Goal: Transaction & Acquisition: Purchase product/service

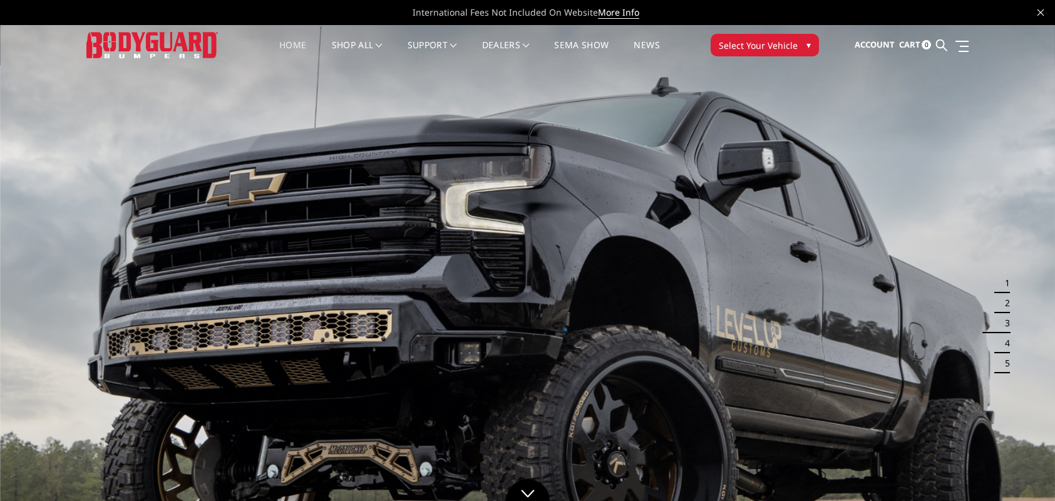
click at [764, 46] on span "Select Your Vehicle" at bounding box center [758, 45] width 79 height 13
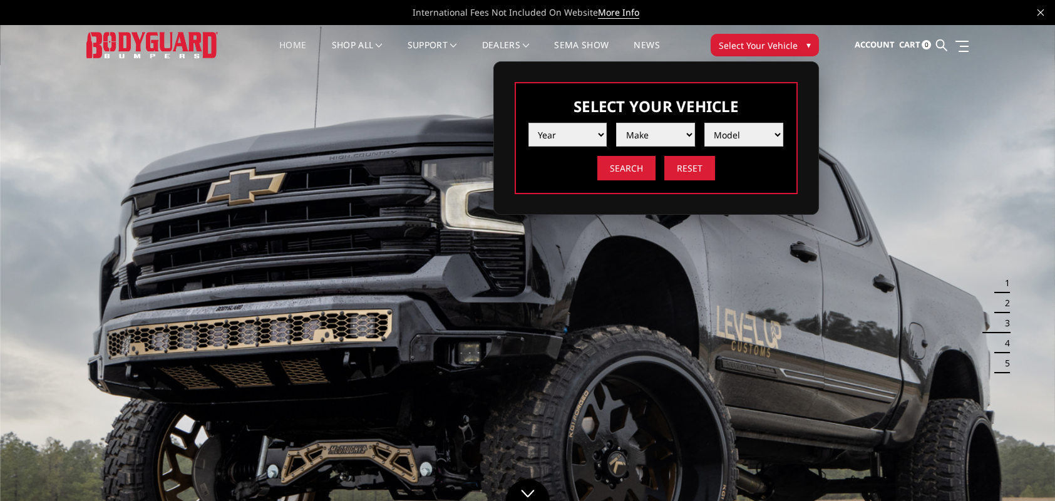
click at [596, 133] on select "Year [DATE] 2024 2023 2022 2021 2020 2019 2018 2017 2016 2015 2014 2013 2012 20…" at bounding box center [568, 135] width 79 height 24
select select "yr_2024"
click at [529, 123] on select "Year [DATE] 2024 2023 2022 2021 2020 2019 2018 2017 2016 2015 2014 2013 2012 20…" at bounding box center [568, 135] width 79 height 24
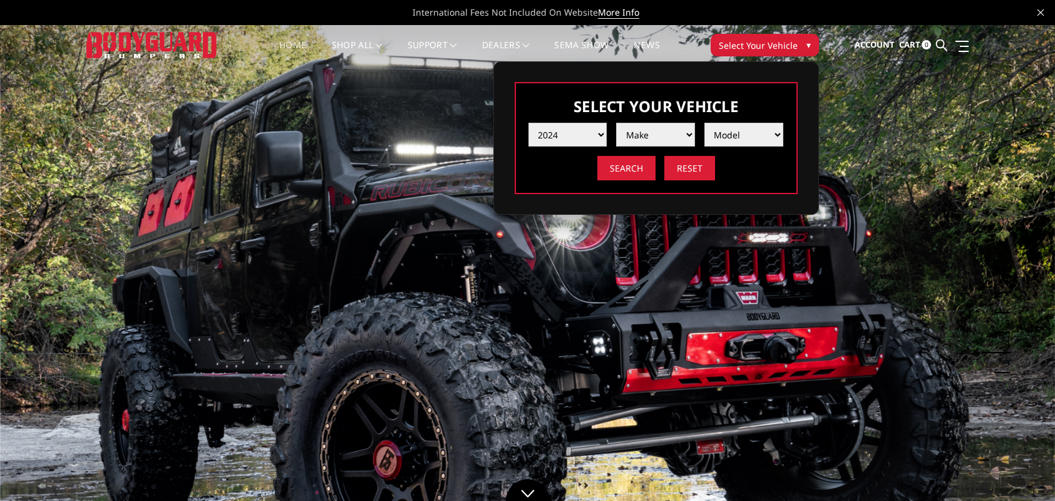
click at [658, 135] on select "Make Chevrolet Ford GMC Ram Toyota" at bounding box center [655, 135] width 79 height 24
select select "mk_ford"
click at [616, 123] on select "Make Chevrolet Ford GMC Ram Toyota" at bounding box center [655, 135] width 79 height 24
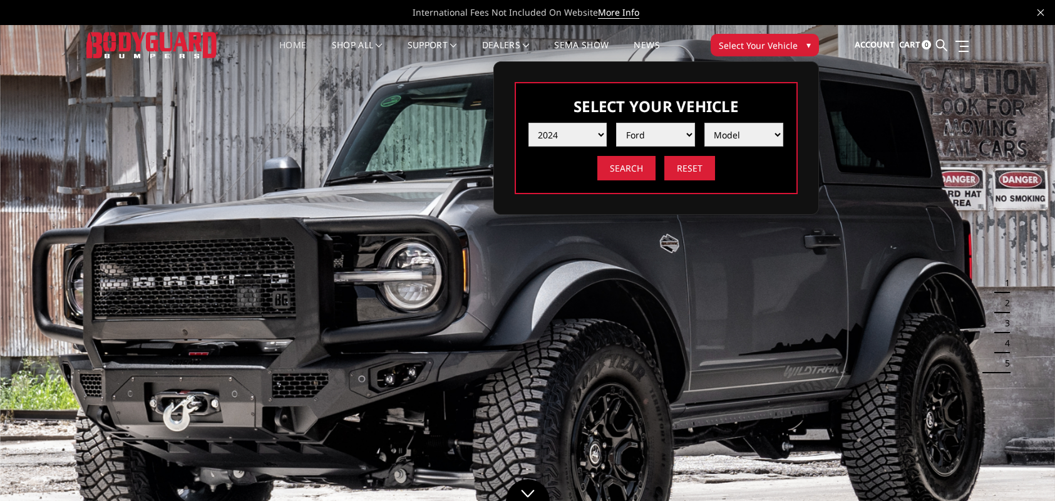
click at [730, 133] on select "Model F150 F150 Raptor F250 / F350 F450 F550" at bounding box center [744, 135] width 79 height 24
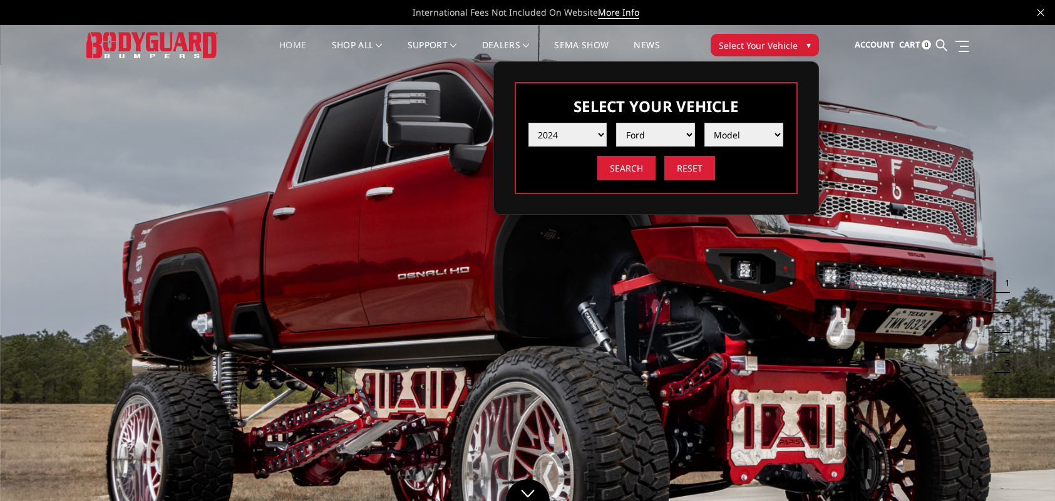
select select "md_f250-f350"
click at [705, 123] on select "Model F150 F150 Raptor F250 / F350 F450 F550" at bounding box center [744, 135] width 79 height 24
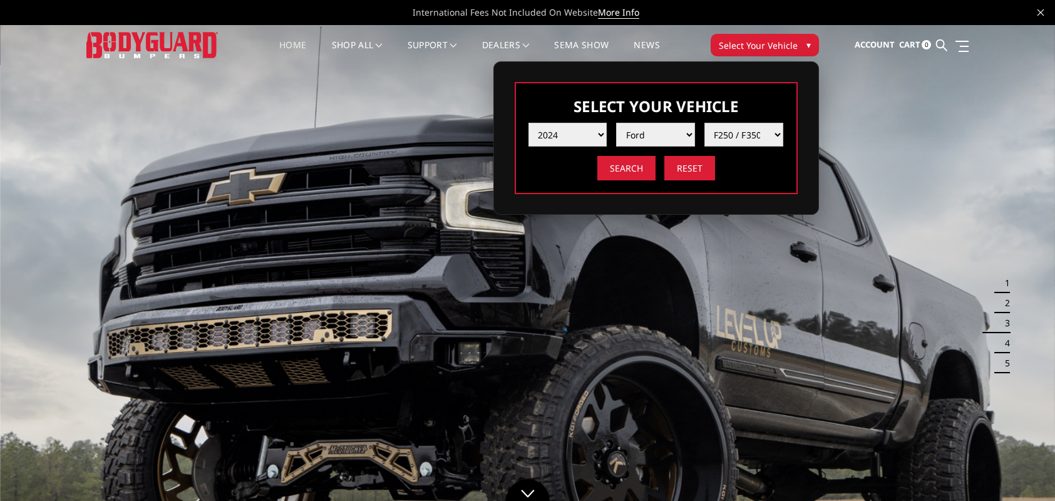
click at [752, 132] on select "Model F150 F150 Raptor F250 / F350 F450 F550" at bounding box center [744, 135] width 79 height 24
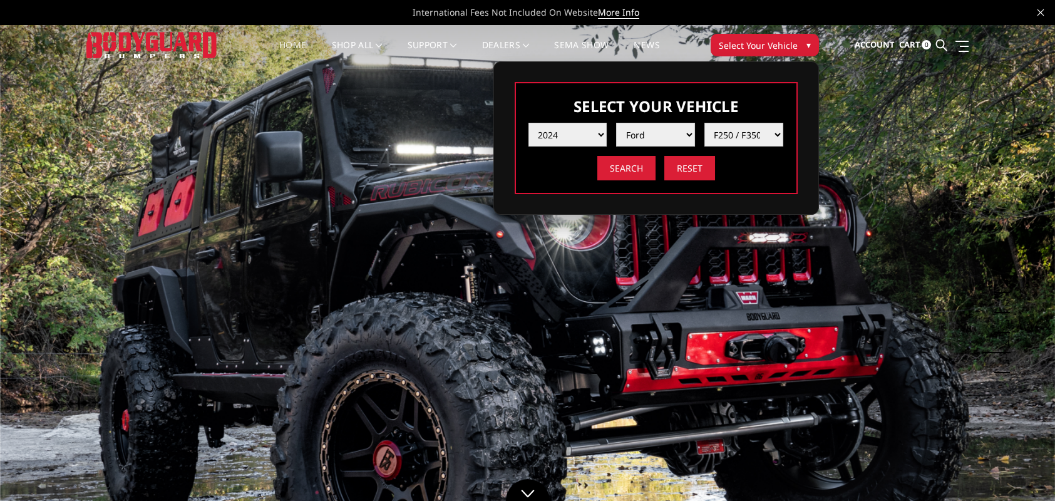
click at [705, 123] on select "Model F150 F150 Raptor F250 / F350 F450 F550" at bounding box center [744, 135] width 79 height 24
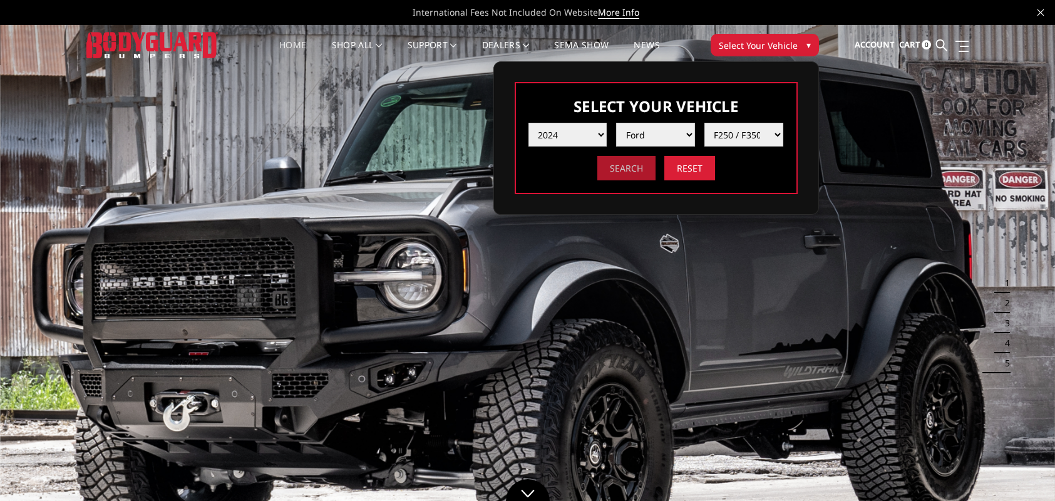
click at [628, 167] on input "Search" at bounding box center [627, 168] width 58 height 24
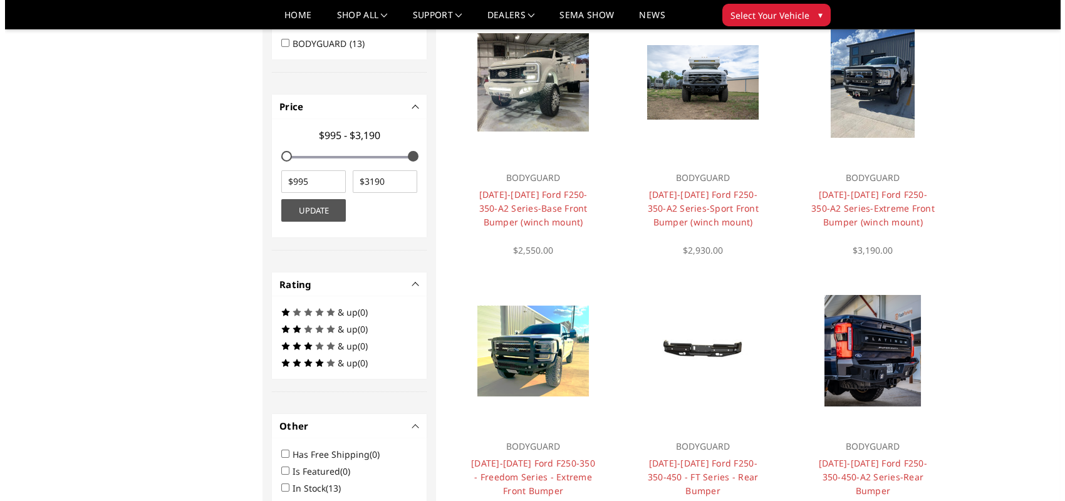
scroll to position [475, 0]
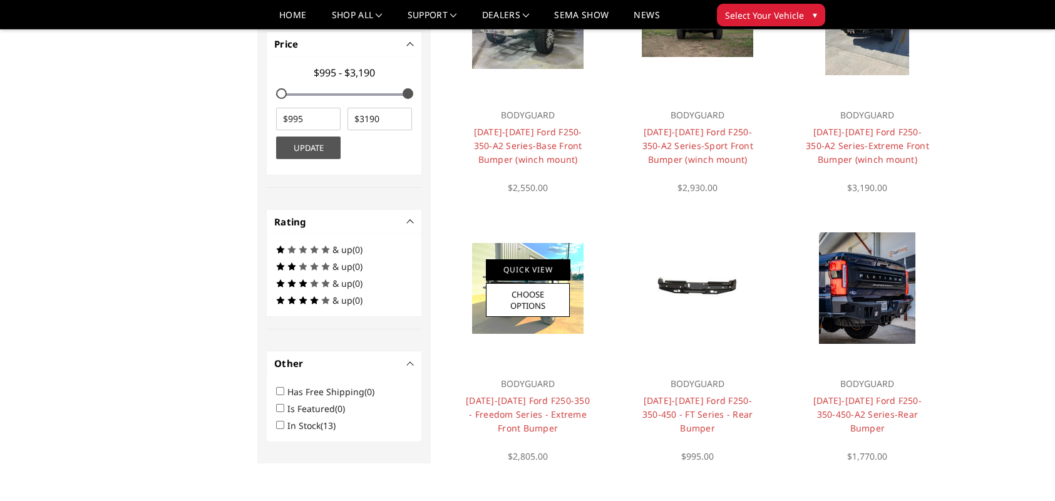
click at [518, 272] on link "Quick View" at bounding box center [528, 269] width 84 height 21
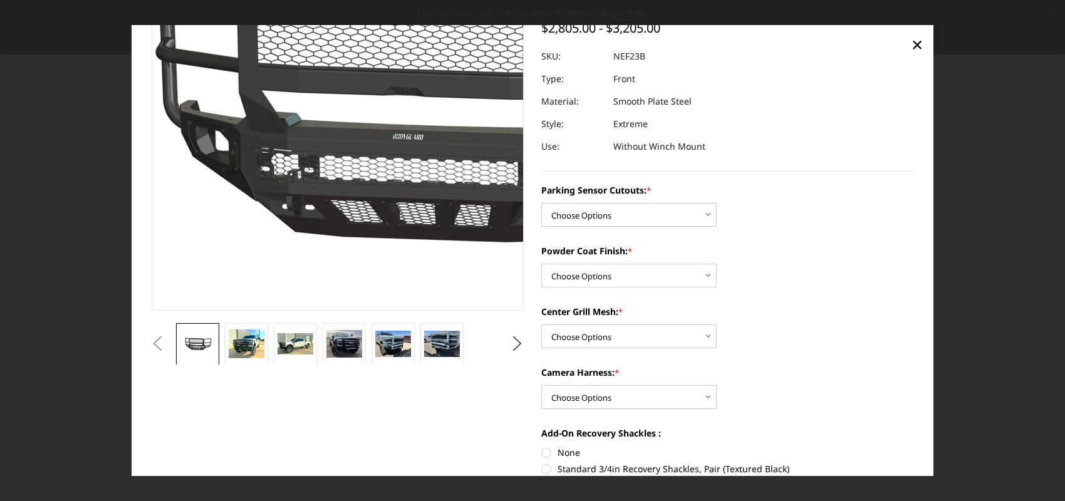
scroll to position [125, 0]
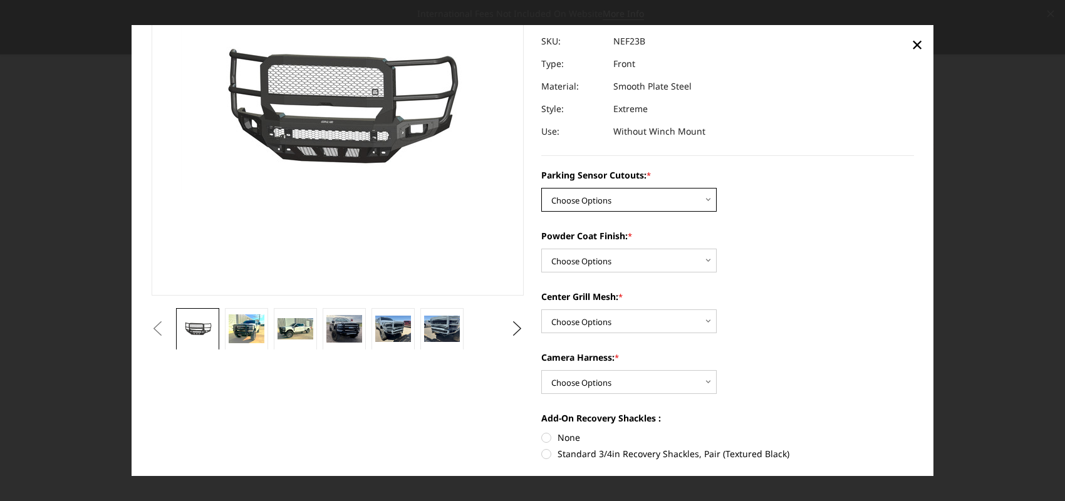
click at [699, 200] on select "Choose Options No - Without Parking Sensor Cutouts Yes - With Parking Sensor Cu…" at bounding box center [628, 200] width 175 height 24
select select "2583"
click at [541, 189] on select "Choose Options No - Without Parking Sensor Cutouts Yes - With Parking Sensor Cu…" at bounding box center [628, 200] width 175 height 24
click at [591, 261] on select "Choose Options Bare Metal Textured Black Powder Coat" at bounding box center [628, 261] width 175 height 24
select select "2585"
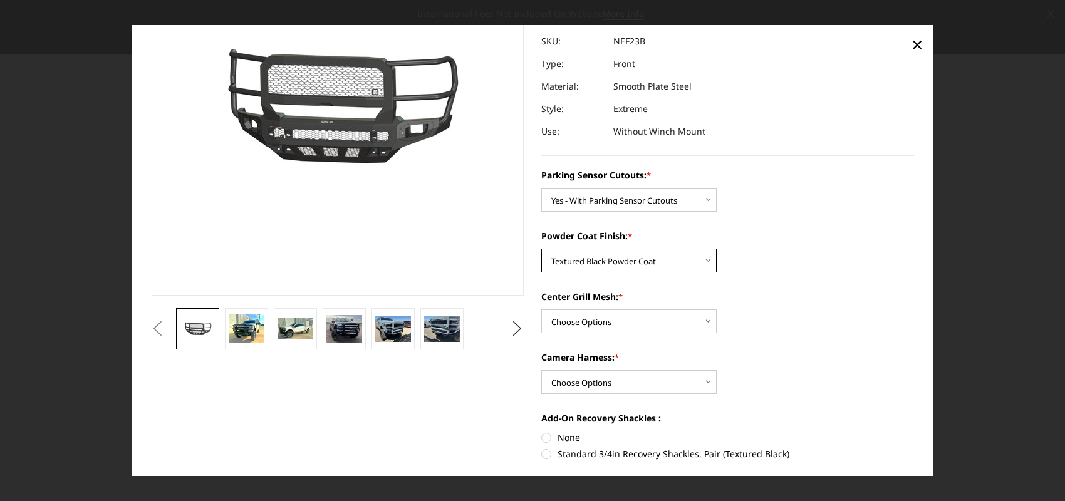
click at [541, 249] on select "Choose Options Bare Metal Textured Black Powder Coat" at bounding box center [628, 261] width 175 height 24
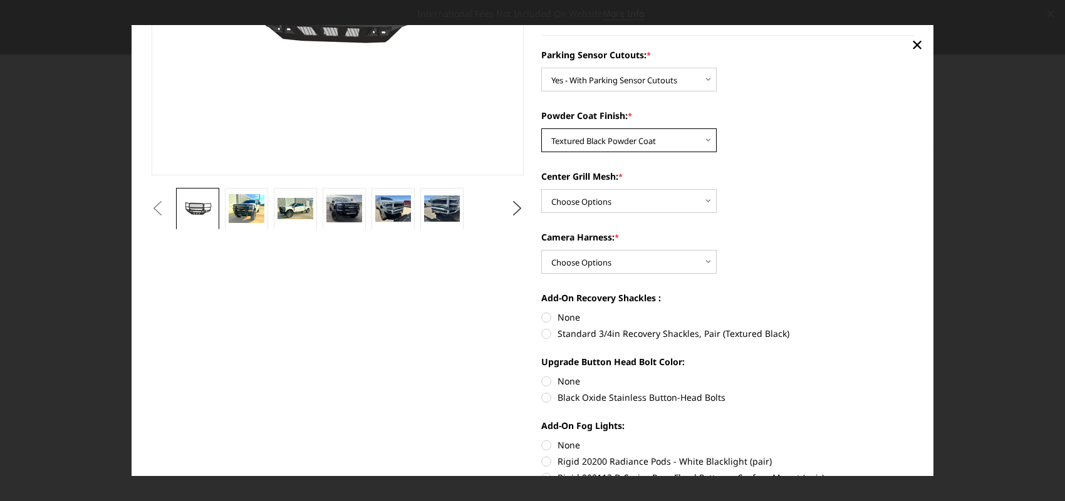
scroll to position [251, 0]
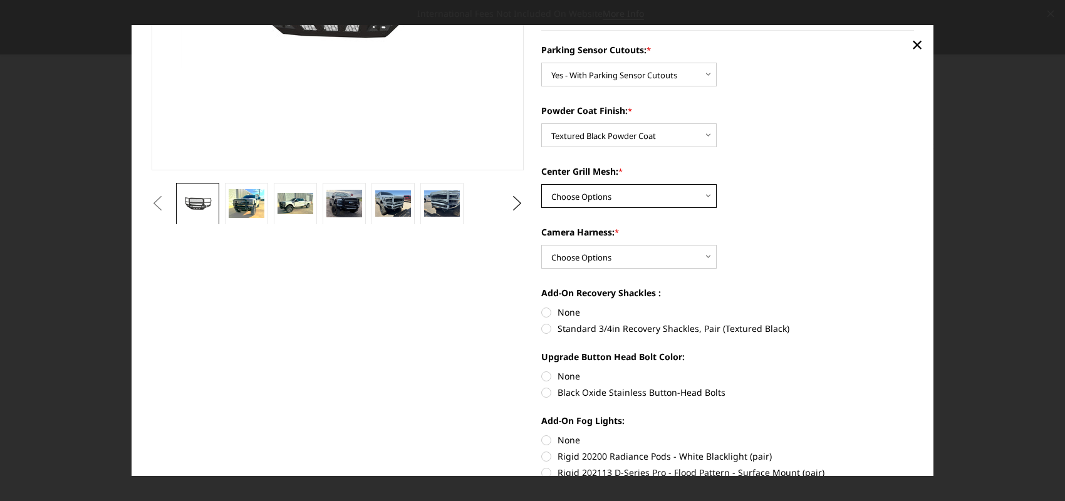
click at [594, 194] on select "Choose Options With Center Grill Mesh Without Center Grill Mesh" at bounding box center [628, 196] width 175 height 24
select select "2587"
click at [541, 185] on select "Choose Options With Center Grill Mesh Without Center Grill Mesh" at bounding box center [628, 196] width 175 height 24
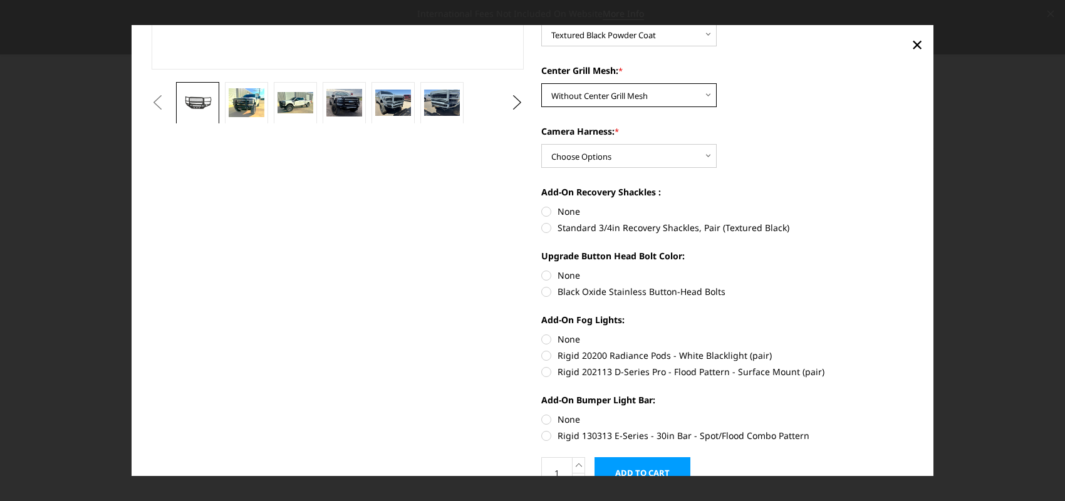
scroll to position [414, 0]
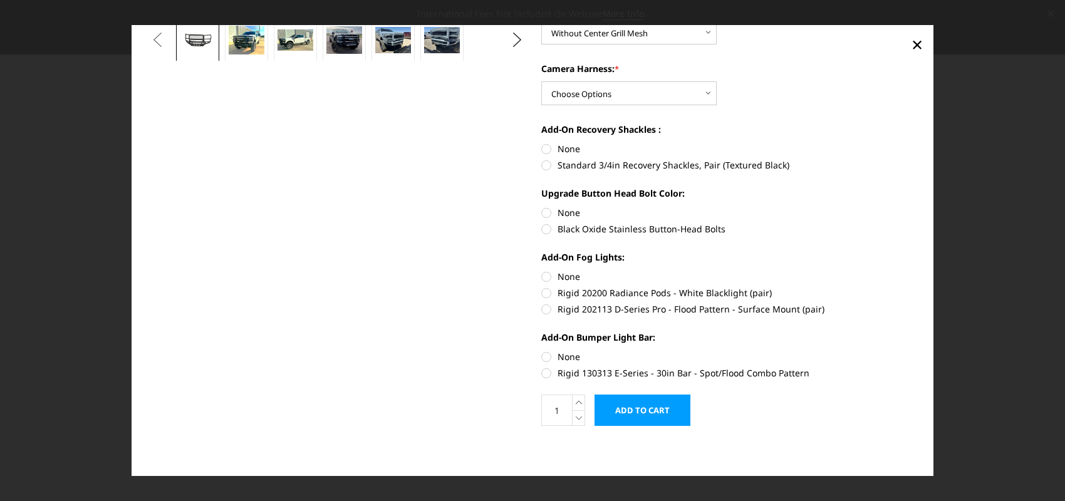
click at [541, 355] on label "None" at bounding box center [727, 356] width 373 height 13
click at [541, 351] on input "None" at bounding box center [541, 350] width 1 height 1
radio input "true"
click at [542, 276] on label "None" at bounding box center [727, 276] width 373 height 13
click at [542, 271] on input "None" at bounding box center [541, 270] width 1 height 1
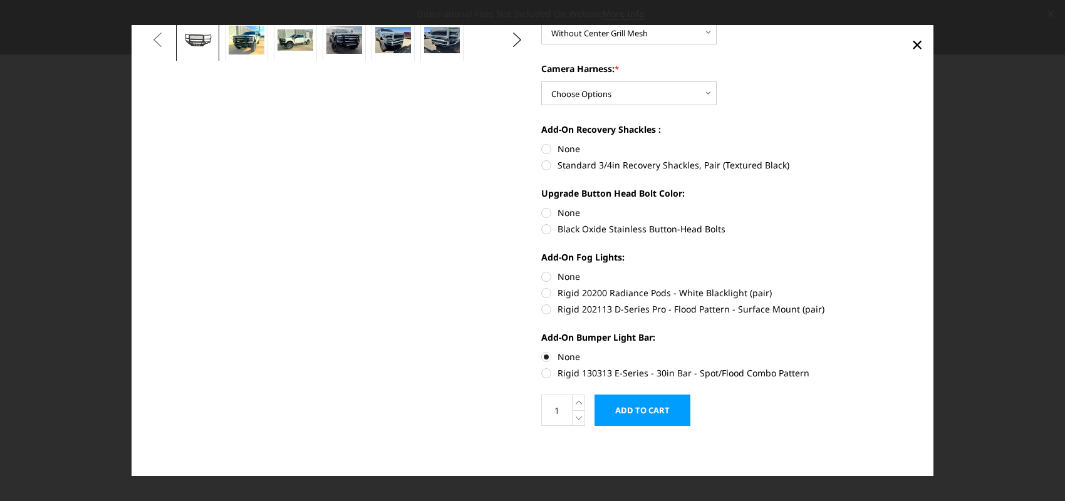
radio input "true"
click at [541, 211] on label "None" at bounding box center [727, 212] width 373 height 13
click at [541, 207] on input "None" at bounding box center [541, 206] width 1 height 1
radio input "true"
click at [541, 148] on label "None" at bounding box center [727, 148] width 373 height 13
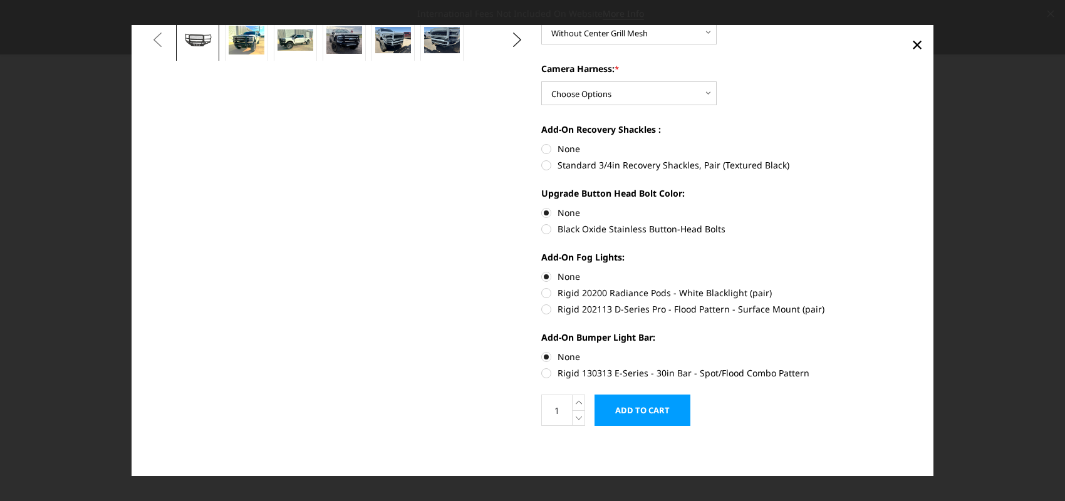
click at [541, 143] on input "None" at bounding box center [541, 142] width 1 height 1
radio input "true"
click at [704, 93] on select "Choose Options WITH Camera Harness WITHOUT Camera Harness" at bounding box center [628, 93] width 175 height 24
select select "2588"
click at [541, 81] on select "Choose Options WITH Camera Harness WITHOUT Camera Harness" at bounding box center [628, 93] width 175 height 24
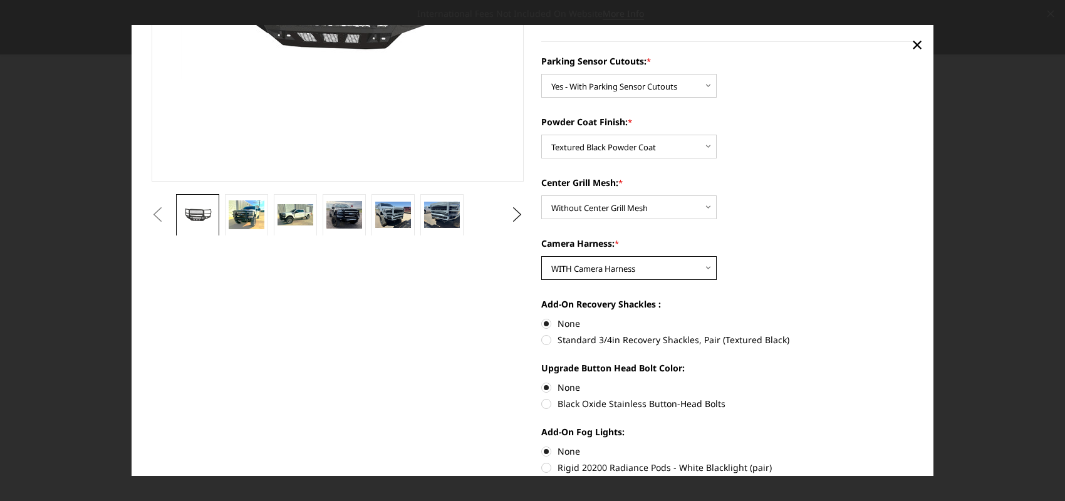
scroll to position [226, 0]
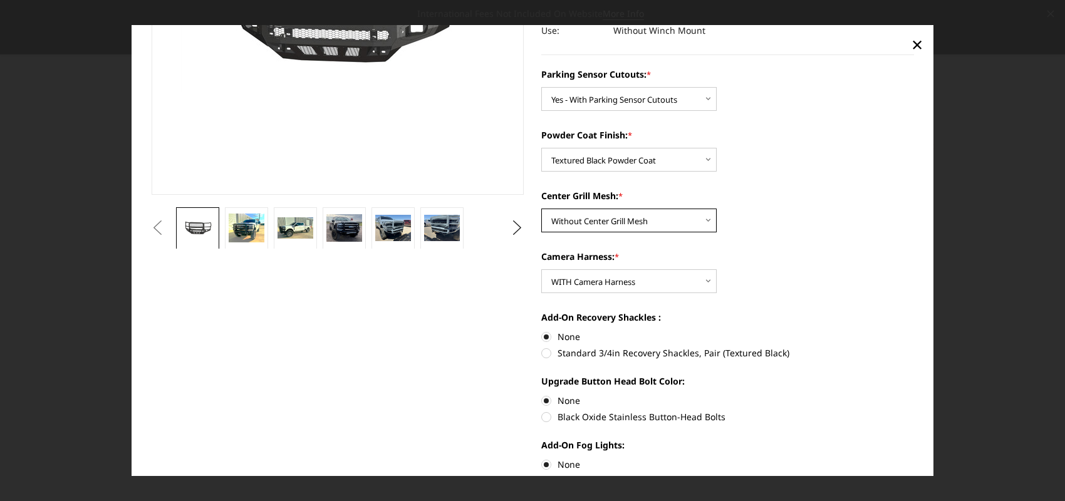
click at [698, 219] on select "Choose Options With Center Grill Mesh Without Center Grill Mesh" at bounding box center [628, 221] width 175 height 24
select select "2586"
click at [541, 209] on select "Choose Options With Center Grill Mesh Without Center Grill Mesh" at bounding box center [628, 221] width 175 height 24
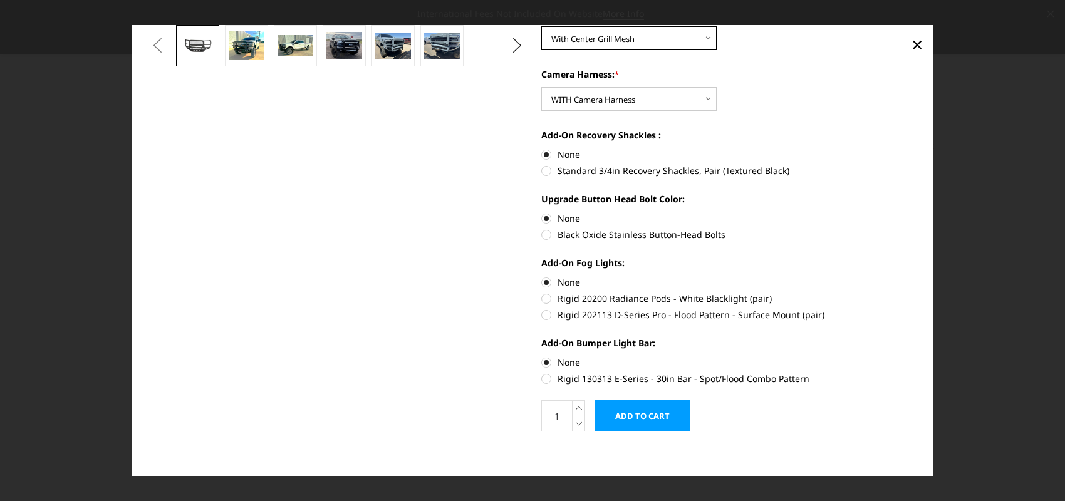
scroll to position [414, 0]
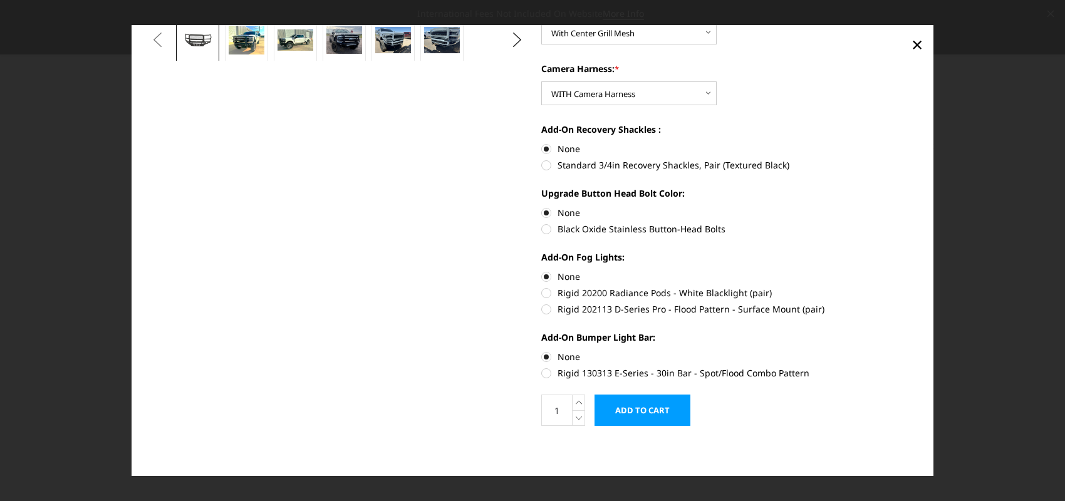
click at [629, 403] on input "Add to Cart" at bounding box center [642, 410] width 96 height 31
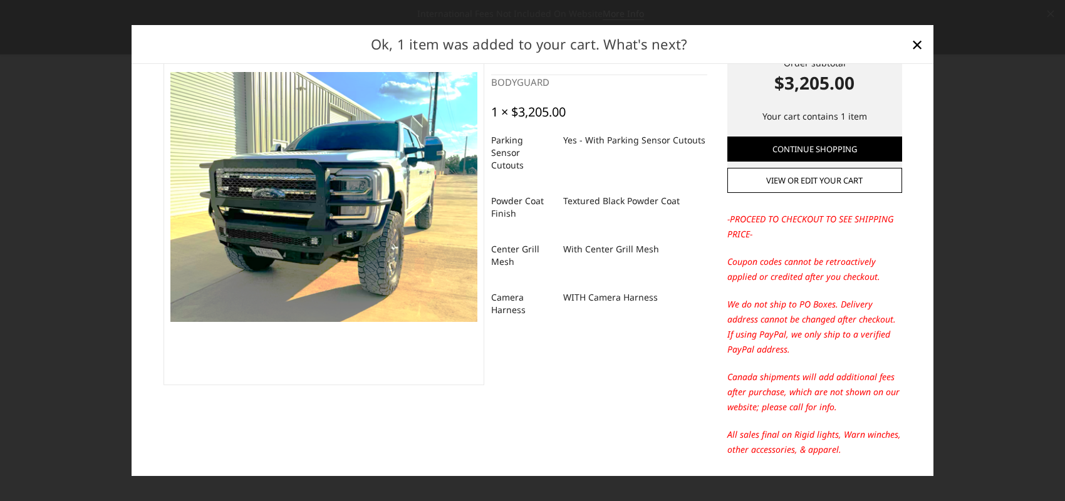
scroll to position [53, 0]
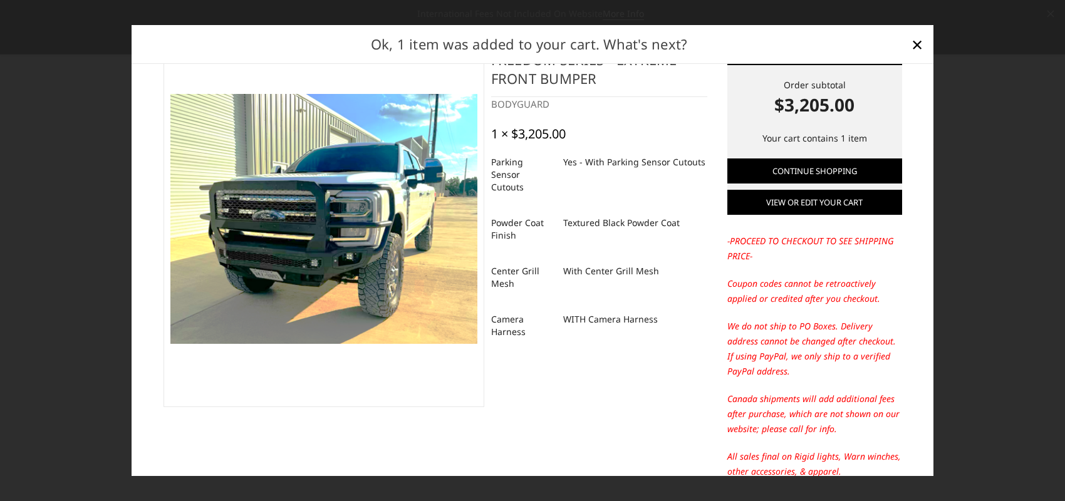
click at [766, 203] on link "View or edit your cart" at bounding box center [814, 202] width 175 height 25
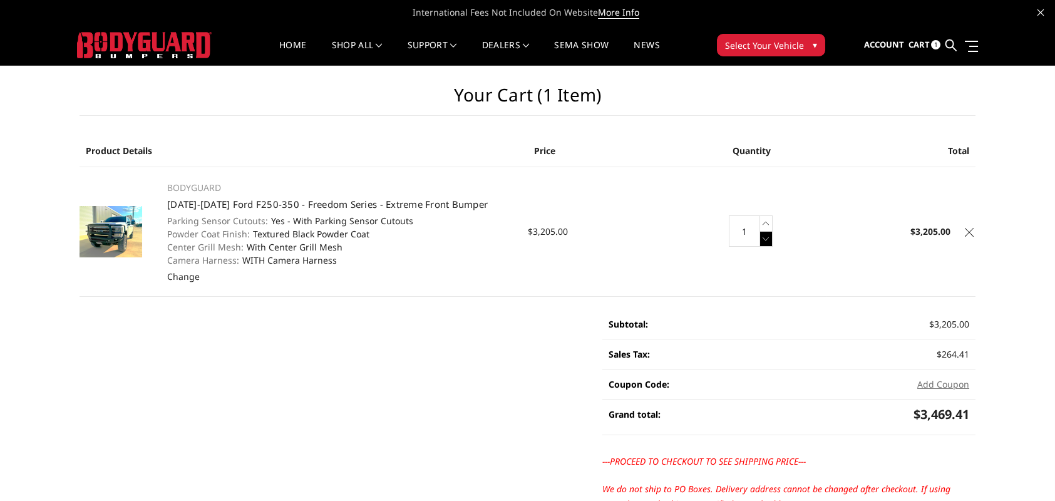
click at [766, 240] on icon at bounding box center [766, 239] width 13 height 16
